Goal: Task Accomplishment & Management: Manage account settings

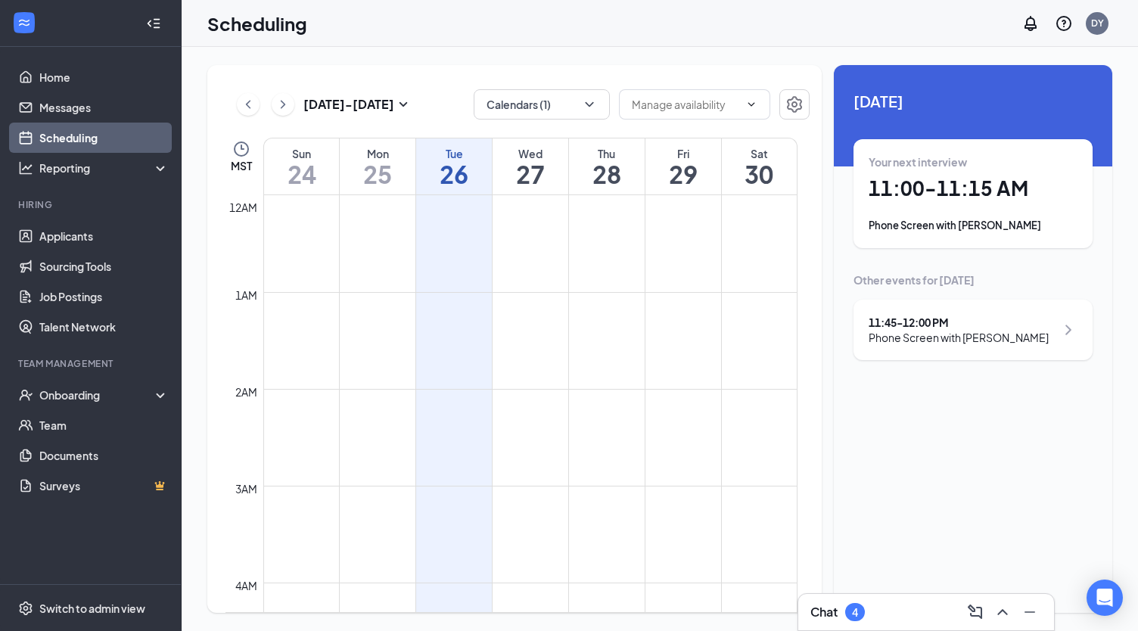
scroll to position [744, 0]
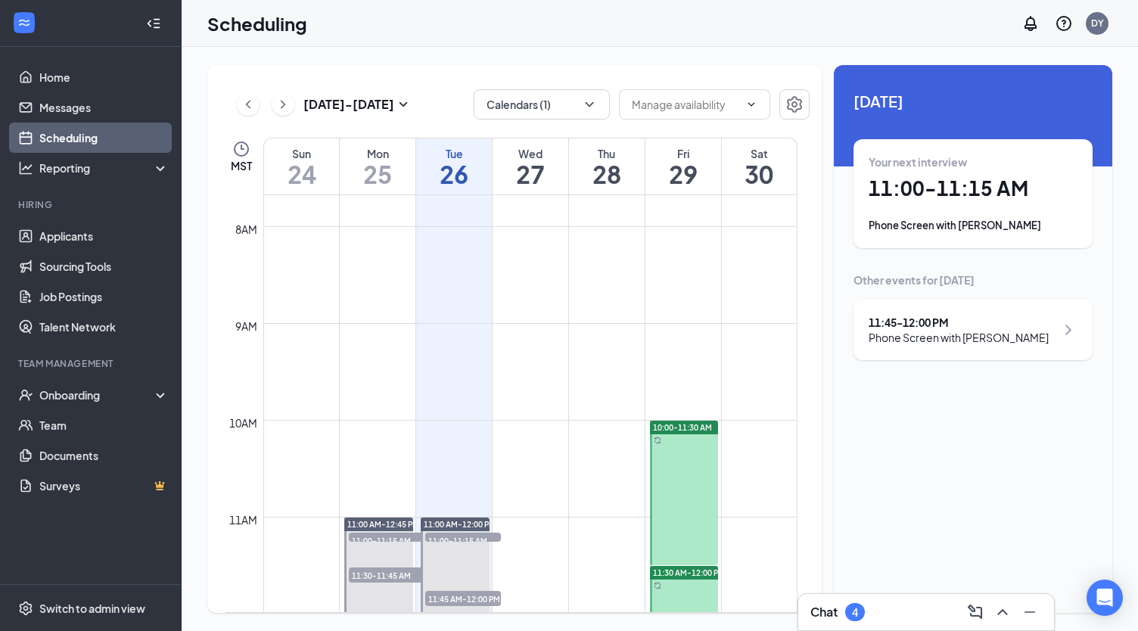
click at [916, 318] on div "11:45 - 12:00 PM" at bounding box center [959, 322] width 180 height 15
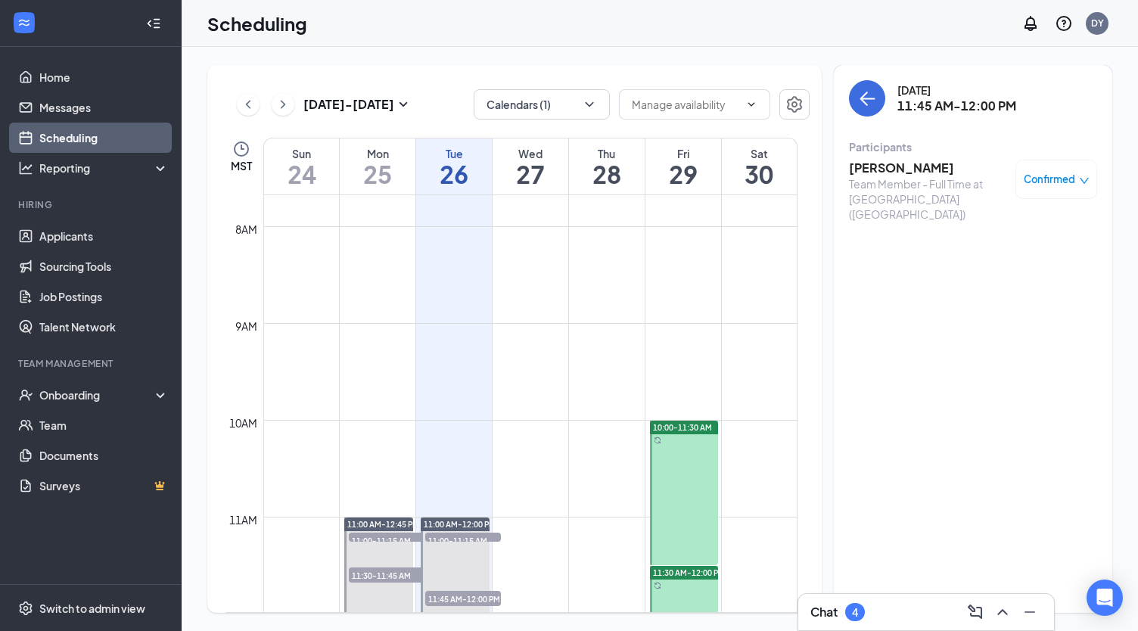
click at [913, 172] on h3 "[PERSON_NAME]" at bounding box center [928, 168] width 159 height 17
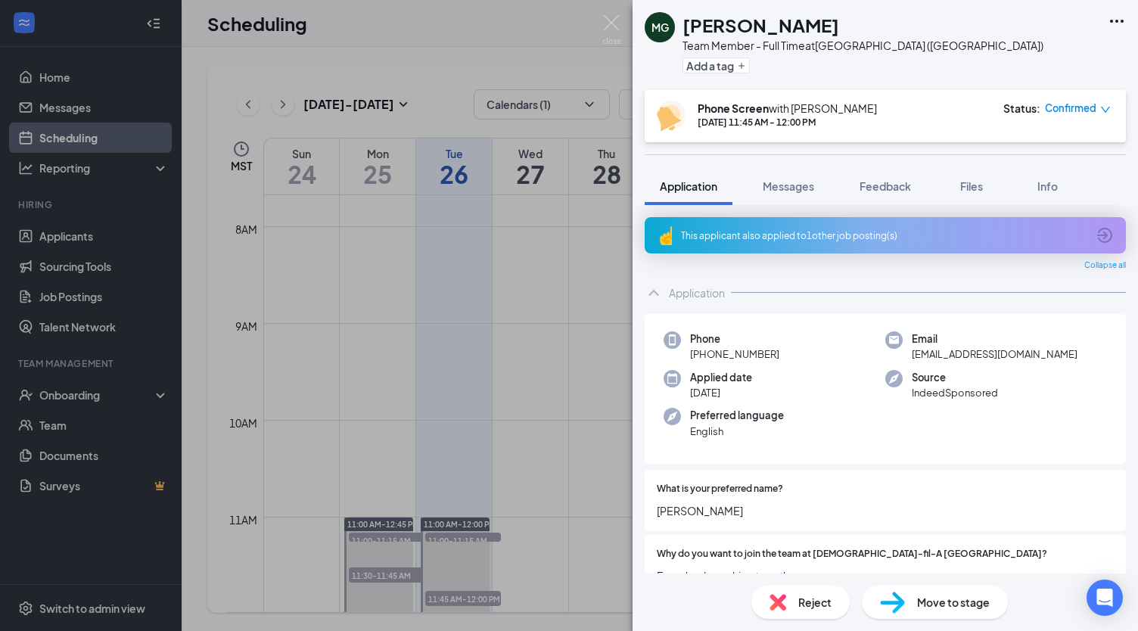
click at [797, 607] on div "Reject" at bounding box center [801, 602] width 98 height 33
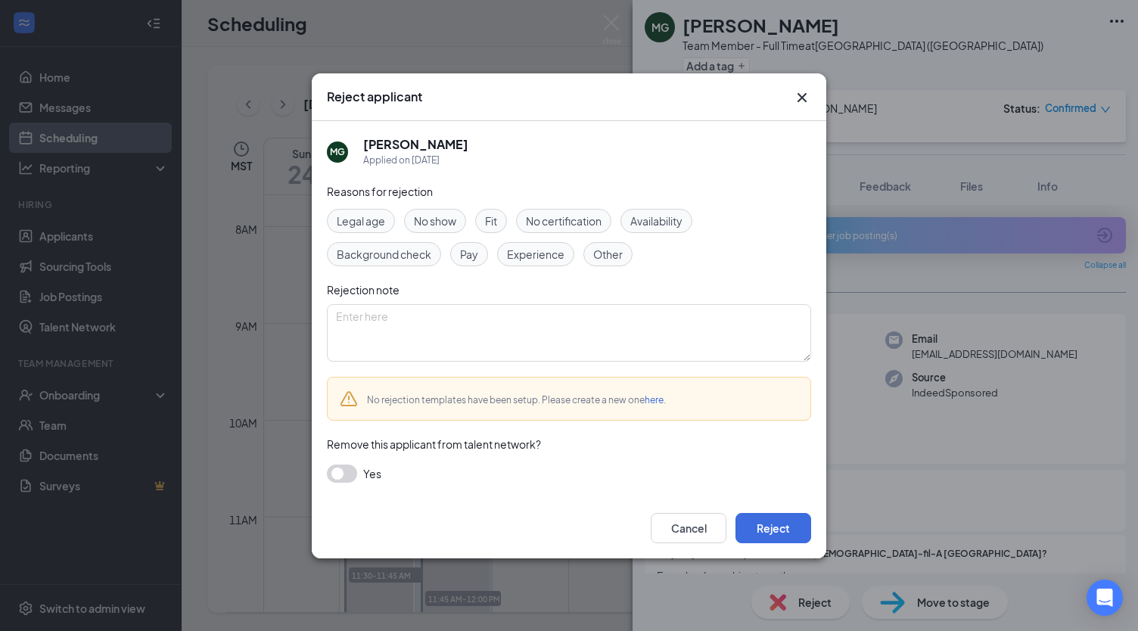
click at [444, 225] on span "No show" at bounding box center [435, 221] width 42 height 17
click at [769, 520] on button "Reject" at bounding box center [774, 528] width 76 height 30
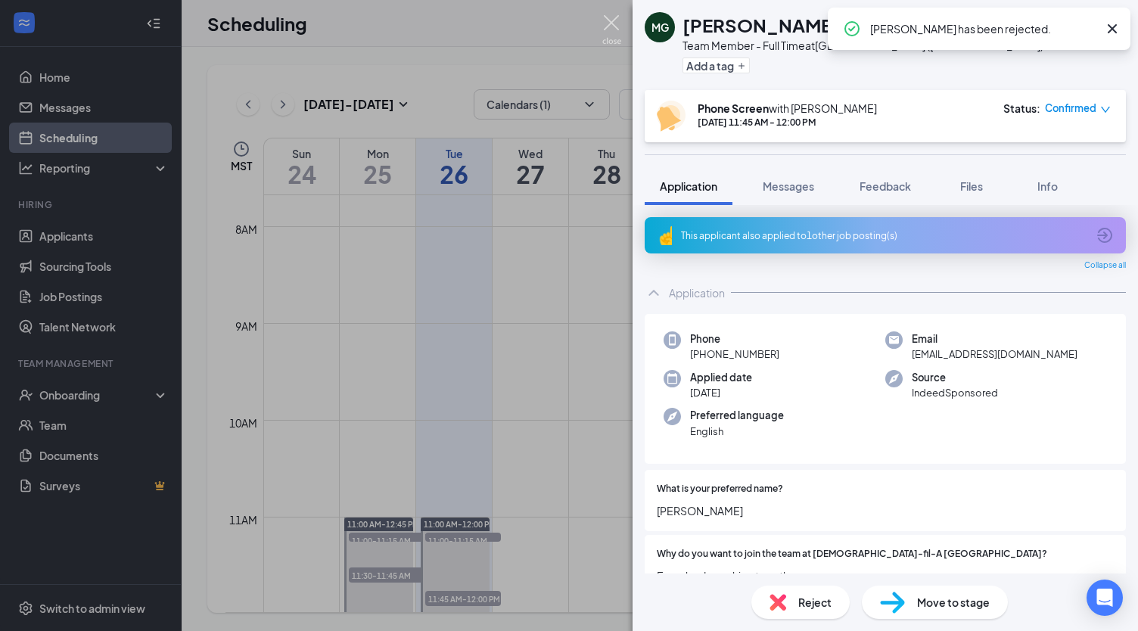
click at [612, 17] on img at bounding box center [612, 30] width 19 height 30
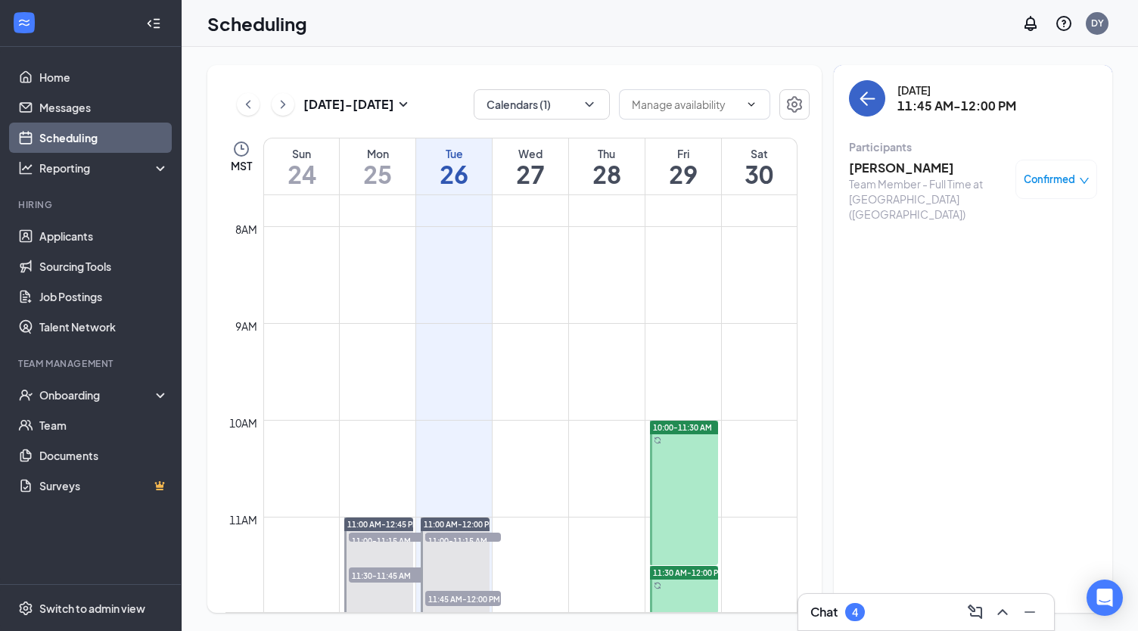
click at [864, 95] on icon "ArrowLeft" at bounding box center [867, 98] width 18 height 18
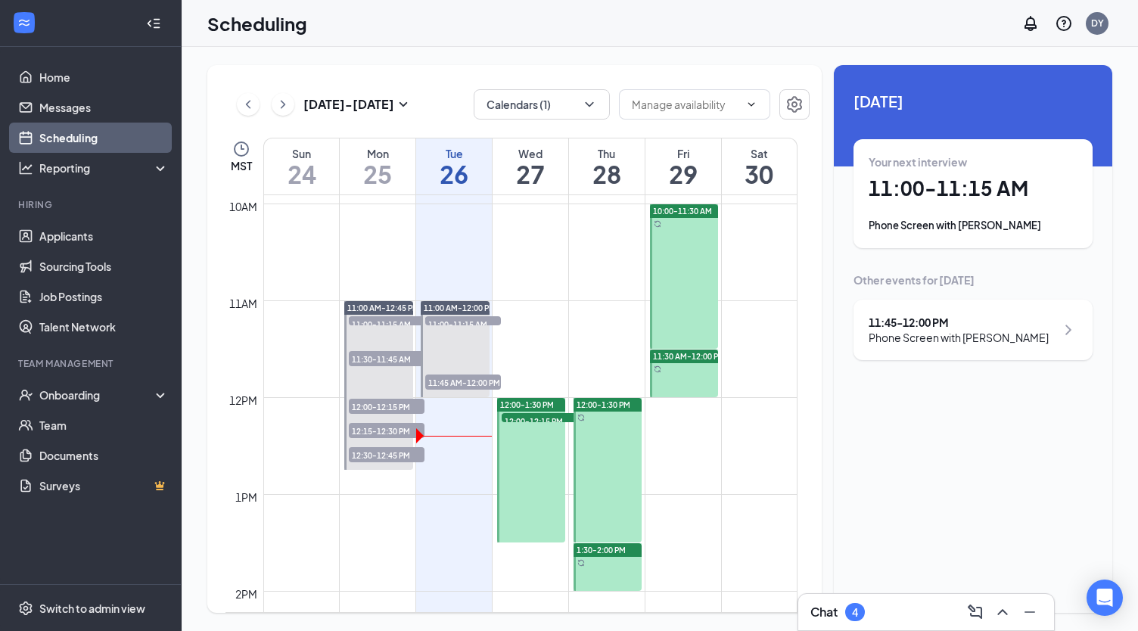
scroll to position [971, 0]
